Goal: Task Accomplishment & Management: Complete application form

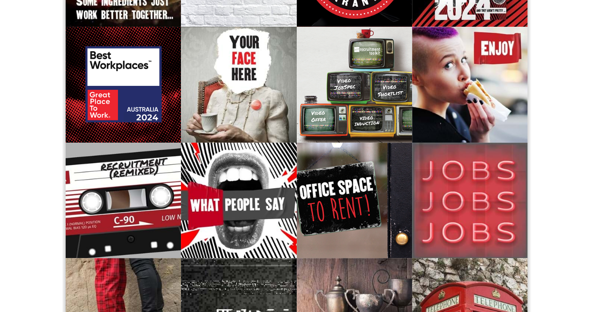
scroll to position [188, 0]
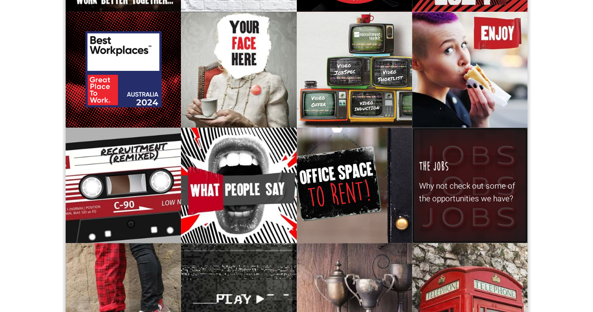
click at [469, 183] on p "Why not check out some of the opportunities we have?" at bounding box center [470, 192] width 102 height 25
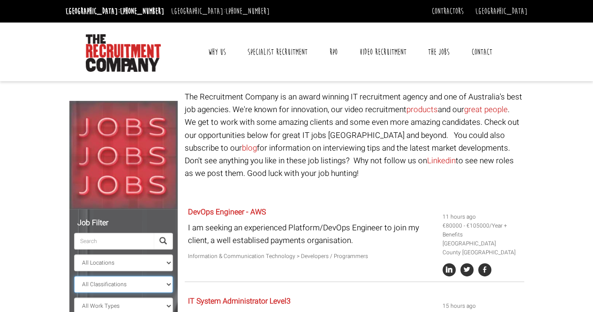
click at [170, 283] on select "All Classifications Banking & Financial Services Information & Communication Te…" at bounding box center [123, 284] width 99 height 17
click at [545, 79] on header "[GEOGRAPHIC_DATA]: [PHONE_NUMBER] [GEOGRAPHIC_DATA]: [PHONE_NUMBER] Contractors…" at bounding box center [296, 40] width 593 height 81
click at [476, 53] on link "Contact" at bounding box center [482, 51] width 35 height 23
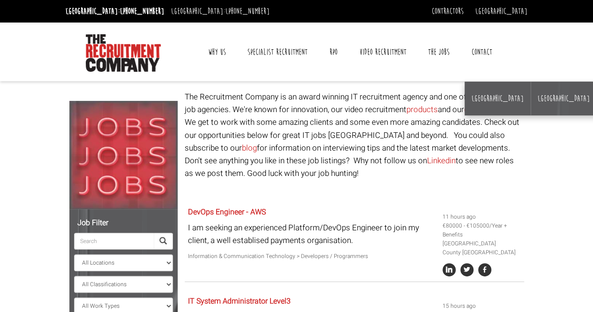
click at [476, 50] on link "Contact" at bounding box center [482, 51] width 35 height 23
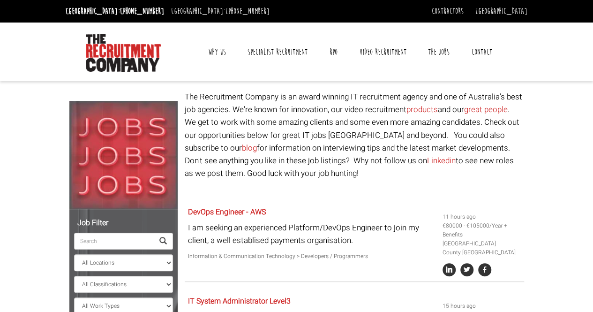
click at [476, 50] on link "Contact" at bounding box center [482, 51] width 35 height 23
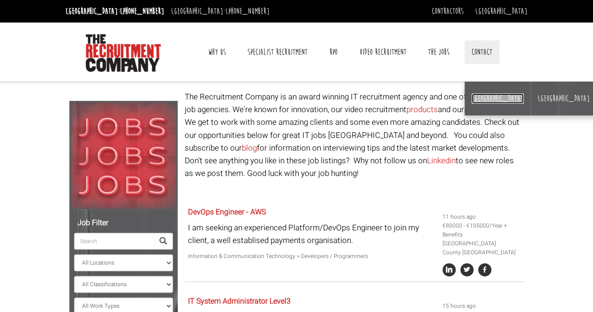
click at [477, 94] on link "[GEOGRAPHIC_DATA]" at bounding box center [498, 98] width 52 height 10
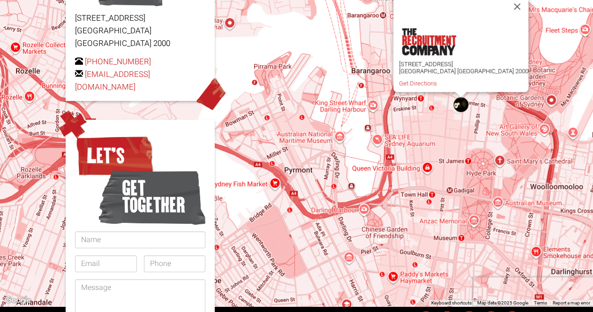
scroll to position [234, 0]
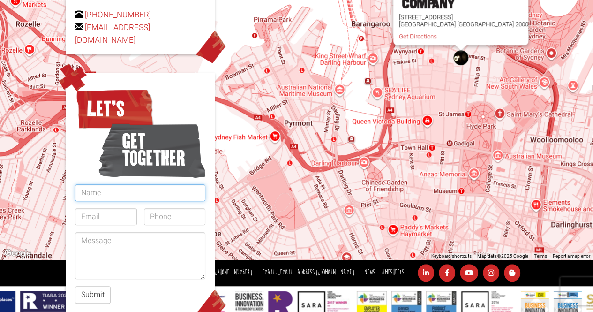
click at [119, 185] on input "text" at bounding box center [140, 192] width 130 height 17
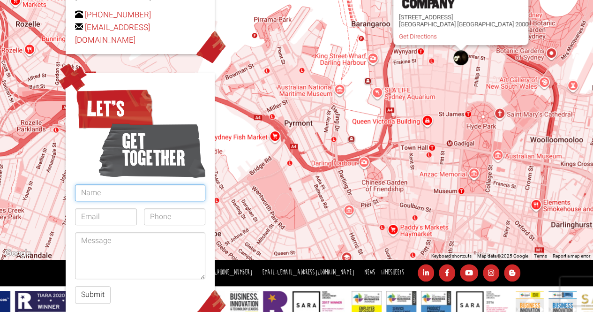
type input "Michael Mcbride"
type input "mcbridem389@gmail.com"
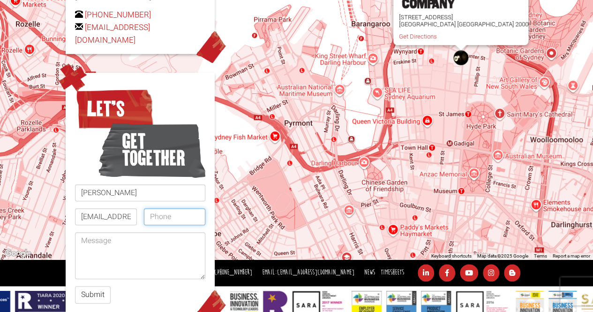
type input "0412486551"
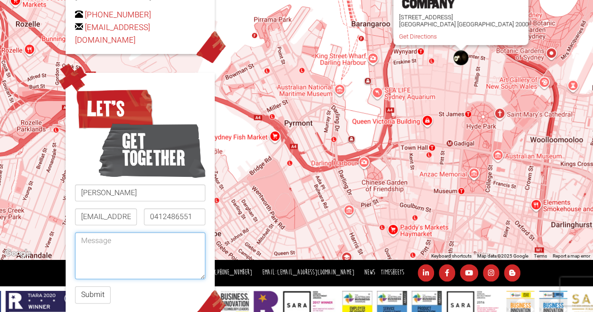
click at [109, 232] on textarea at bounding box center [140, 255] width 130 height 47
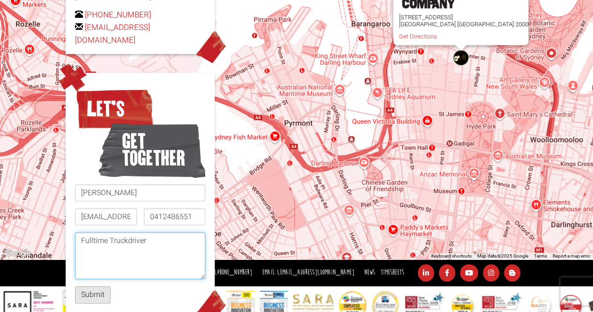
type textarea "Fulltime Truckdriver"
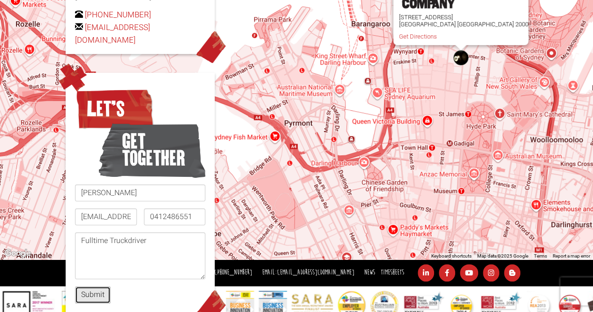
click at [92, 286] on button "Submit" at bounding box center [93, 294] width 36 height 17
